Goal: Task Accomplishment & Management: Manage account settings

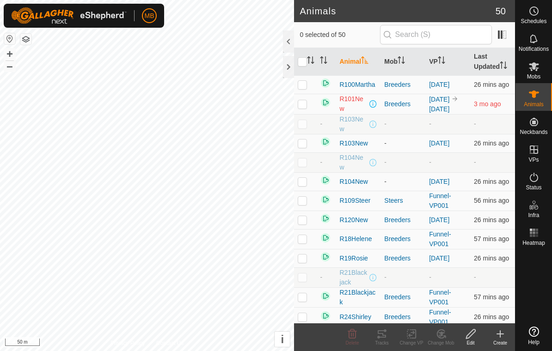
click at [451, 60] on th "VP" at bounding box center [447, 62] width 45 height 28
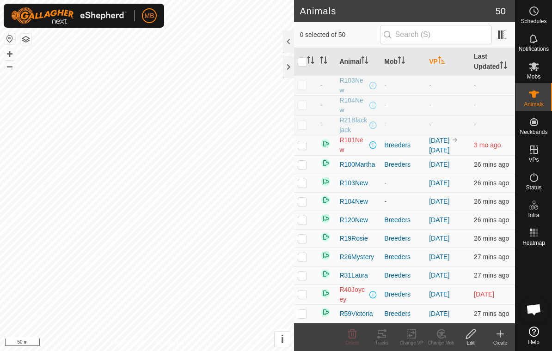
click at [447, 67] on th "VP" at bounding box center [447, 62] width 45 height 28
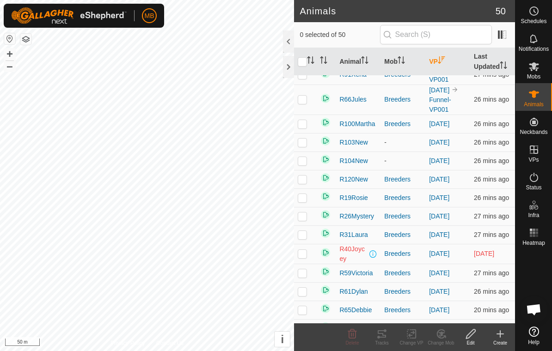
scroll to position [409, 0]
click at [303, 111] on td at bounding box center [305, 99] width 22 height 30
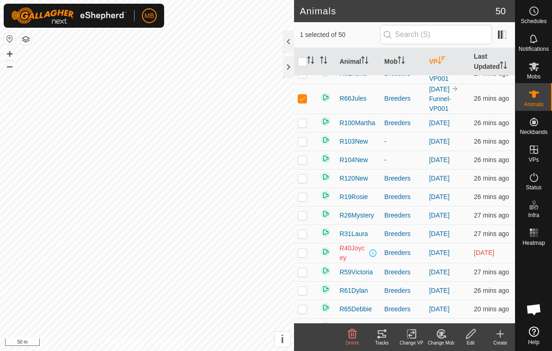
click at [310, 105] on td at bounding box center [305, 99] width 22 height 30
checkbox input "false"
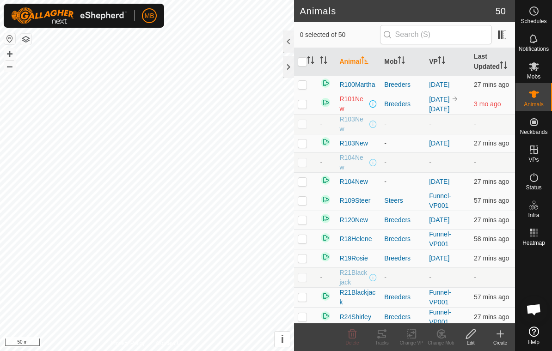
click at [446, 68] on th "VP" at bounding box center [447, 62] width 45 height 28
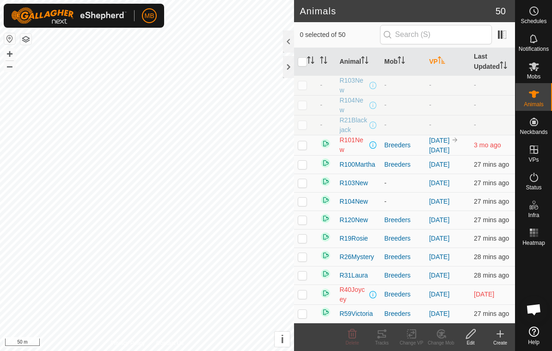
click at [446, 71] on th "VP" at bounding box center [447, 62] width 45 height 28
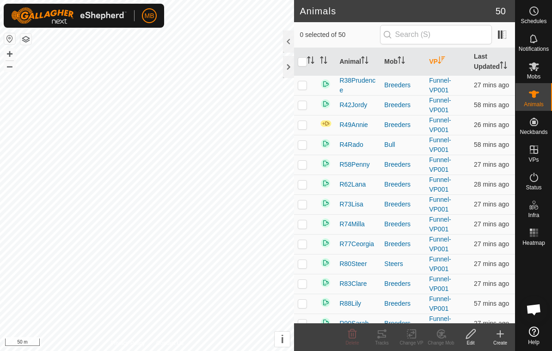
scroll to position [139, 0]
click at [328, 127] on img at bounding box center [326, 124] width 12 height 8
click at [329, 121] on img at bounding box center [326, 124] width 12 height 8
click at [323, 123] on img at bounding box center [326, 124] width 12 height 8
click at [300, 121] on td at bounding box center [305, 125] width 22 height 20
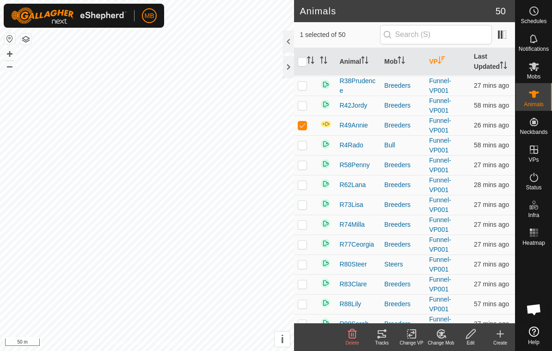
click at [307, 128] on td at bounding box center [305, 125] width 22 height 20
checkbox input "false"
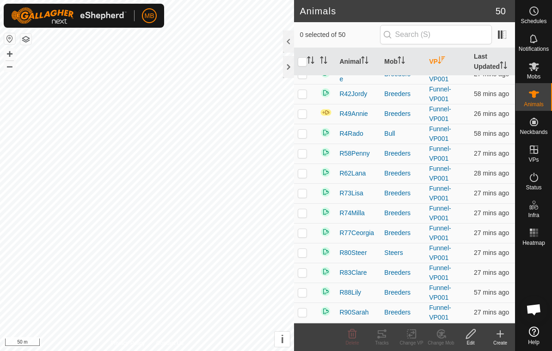
scroll to position [144, 0]
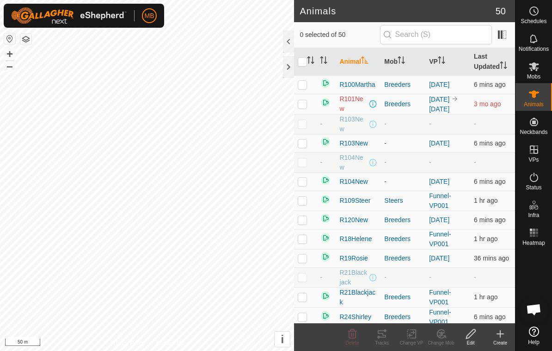
checkbox input "true"
click at [440, 63] on icon "Activate to sort" at bounding box center [439, 59] width 1 height 7
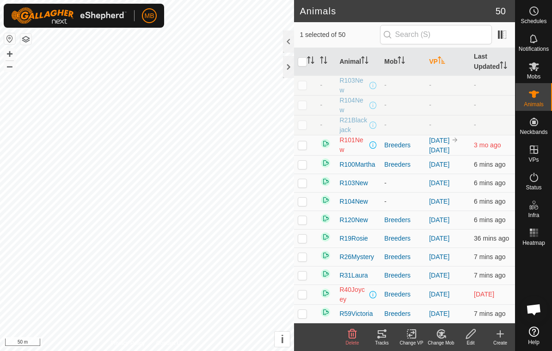
click at [449, 61] on th "VP" at bounding box center [447, 62] width 45 height 28
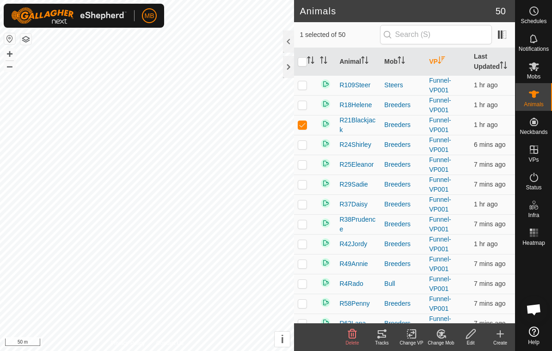
checkbox input "true"
checkbox input "false"
checkbox input "true"
